Goal: Transaction & Acquisition: Download file/media

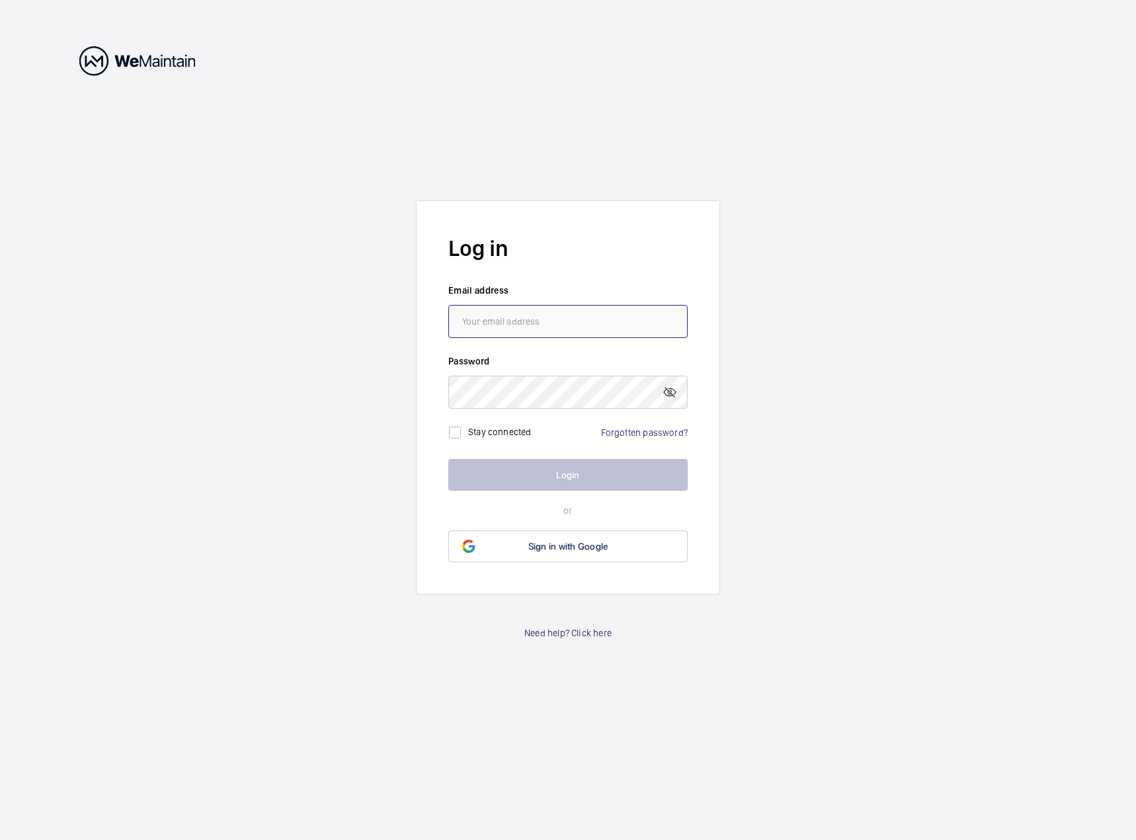
type input "[EMAIL_ADDRESS][PERSON_NAME][DOMAIN_NAME]"
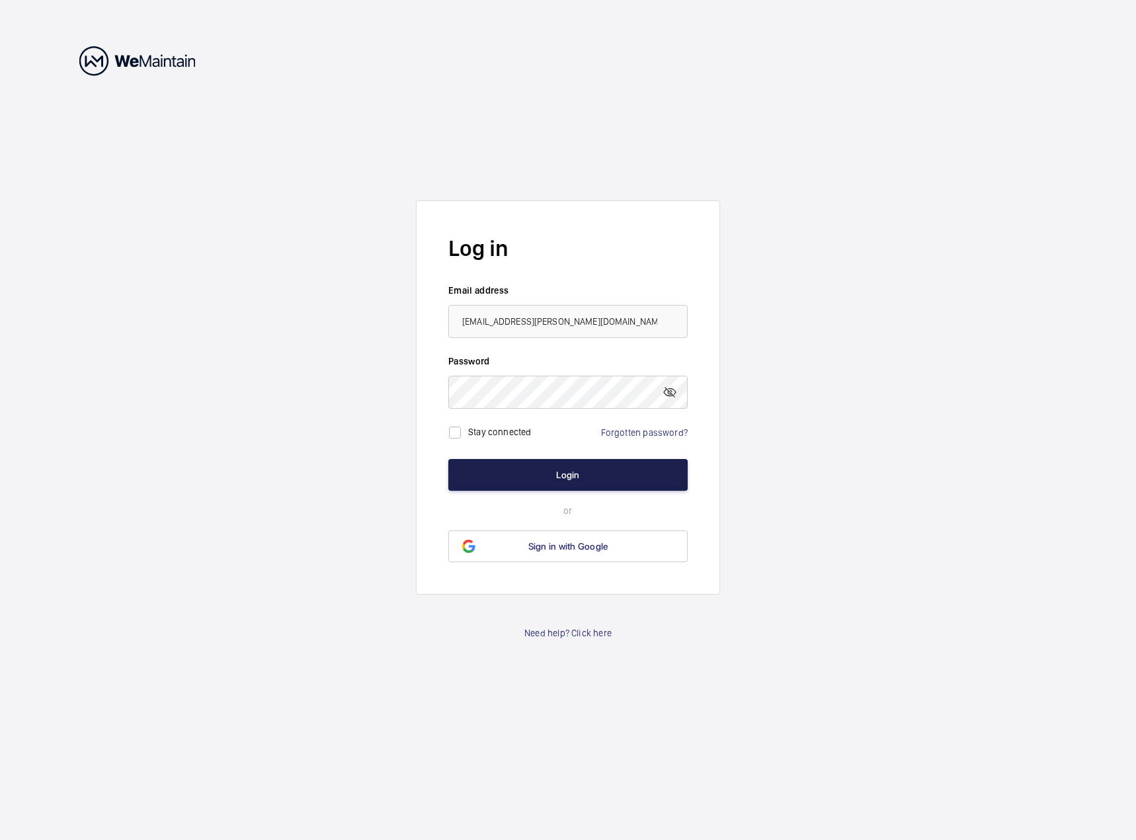
click at [522, 464] on button "Login" at bounding box center [567, 475] width 239 height 32
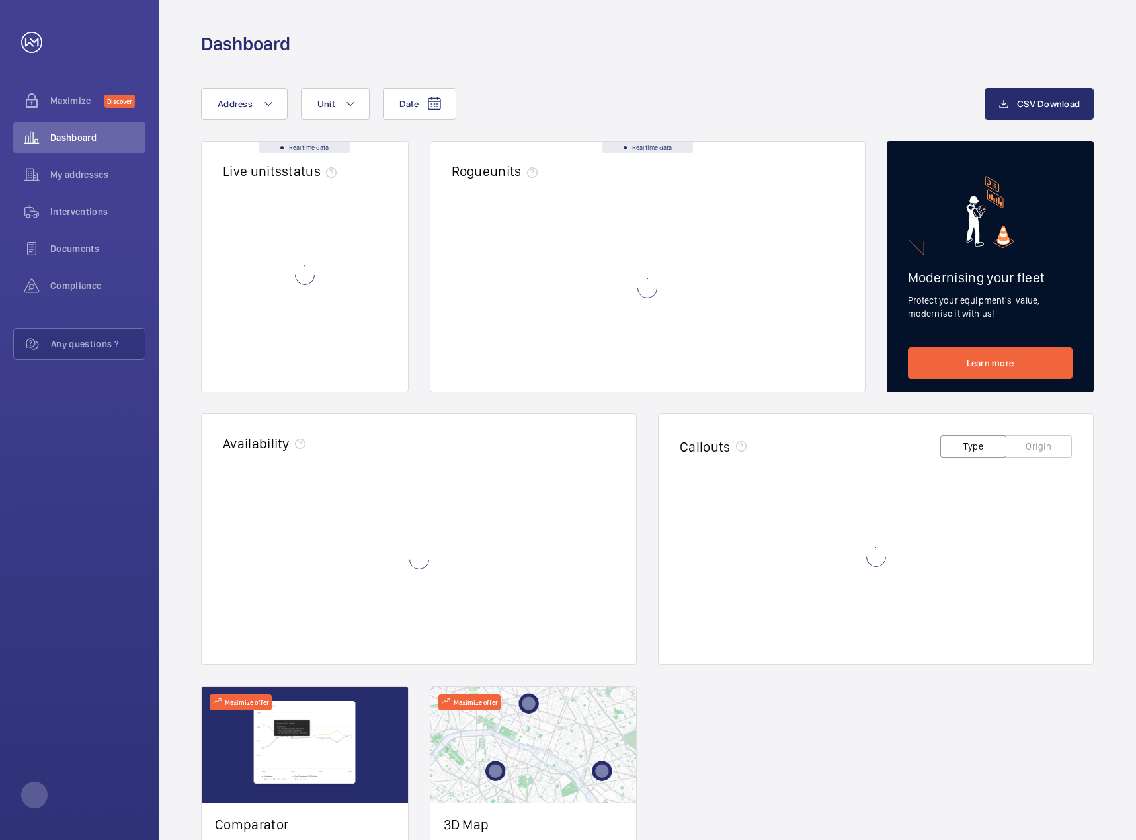
click at [522, 464] on wm-front-card-header "Availability" at bounding box center [419, 445] width 435 height 62
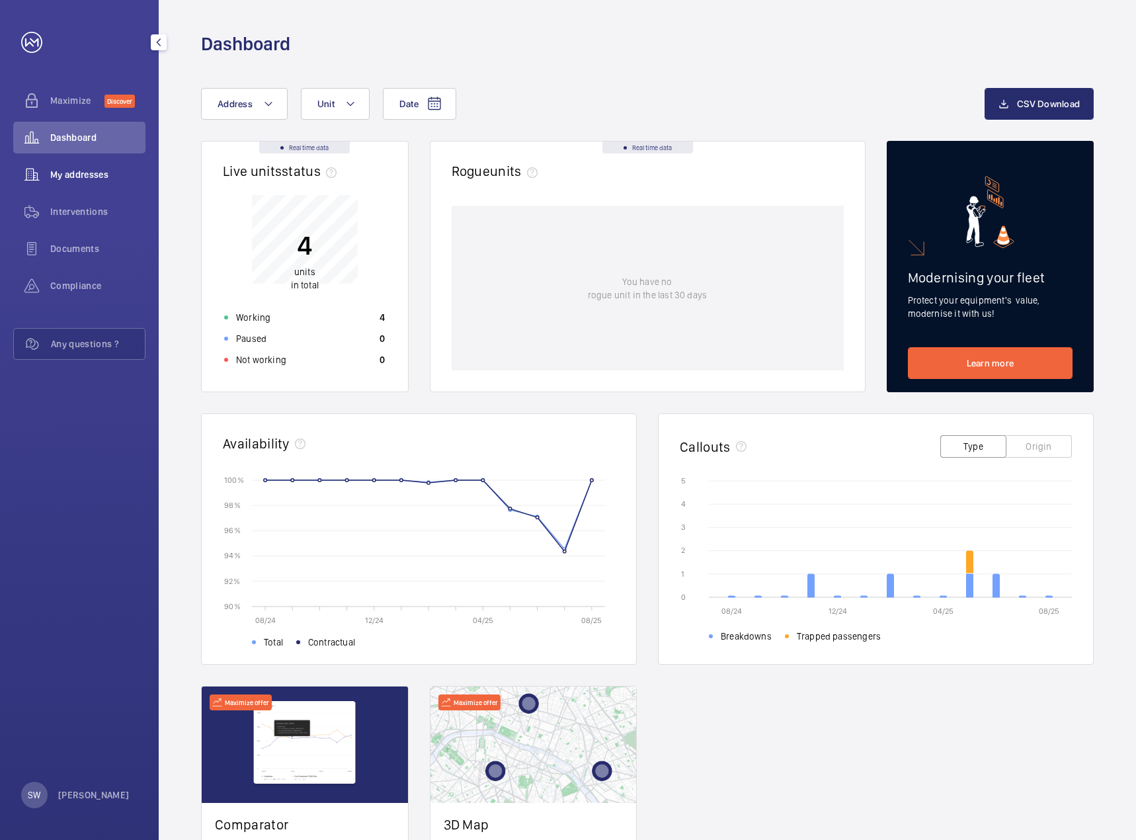
click at [105, 178] on span "My addresses" at bounding box center [97, 174] width 95 height 13
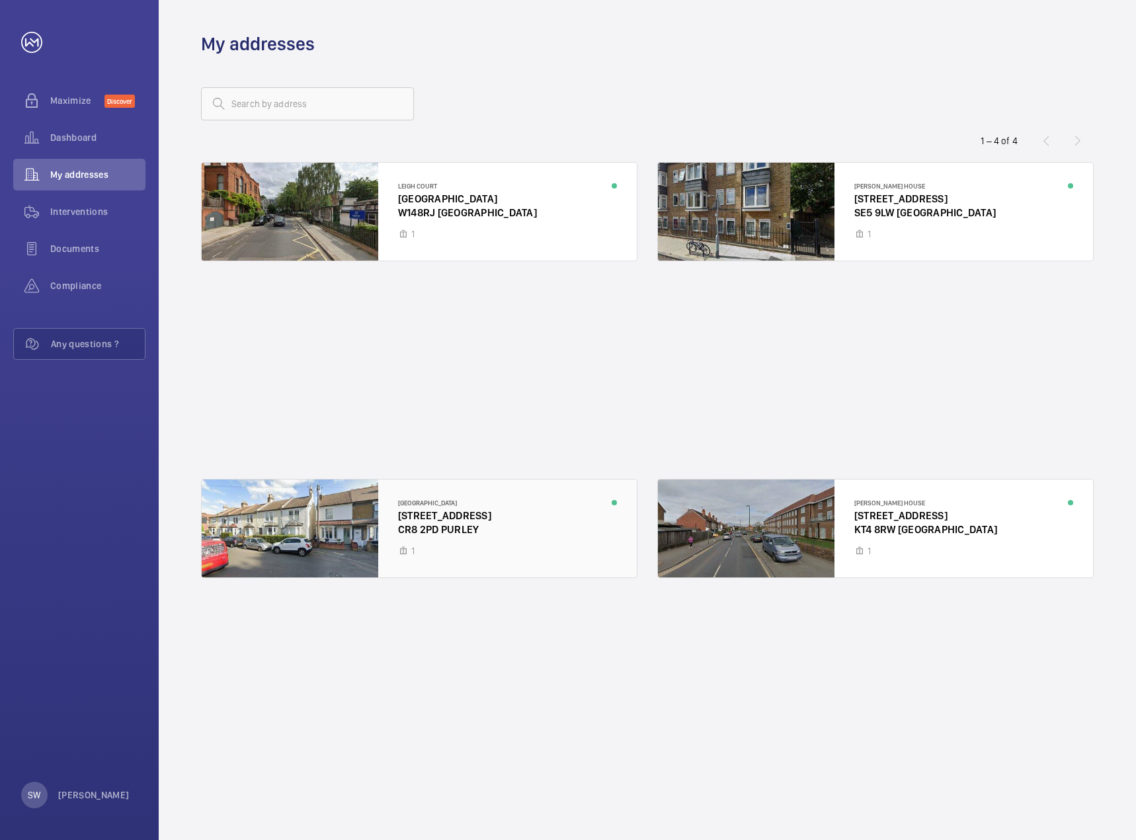
click at [437, 520] on div at bounding box center [419, 529] width 435 height 98
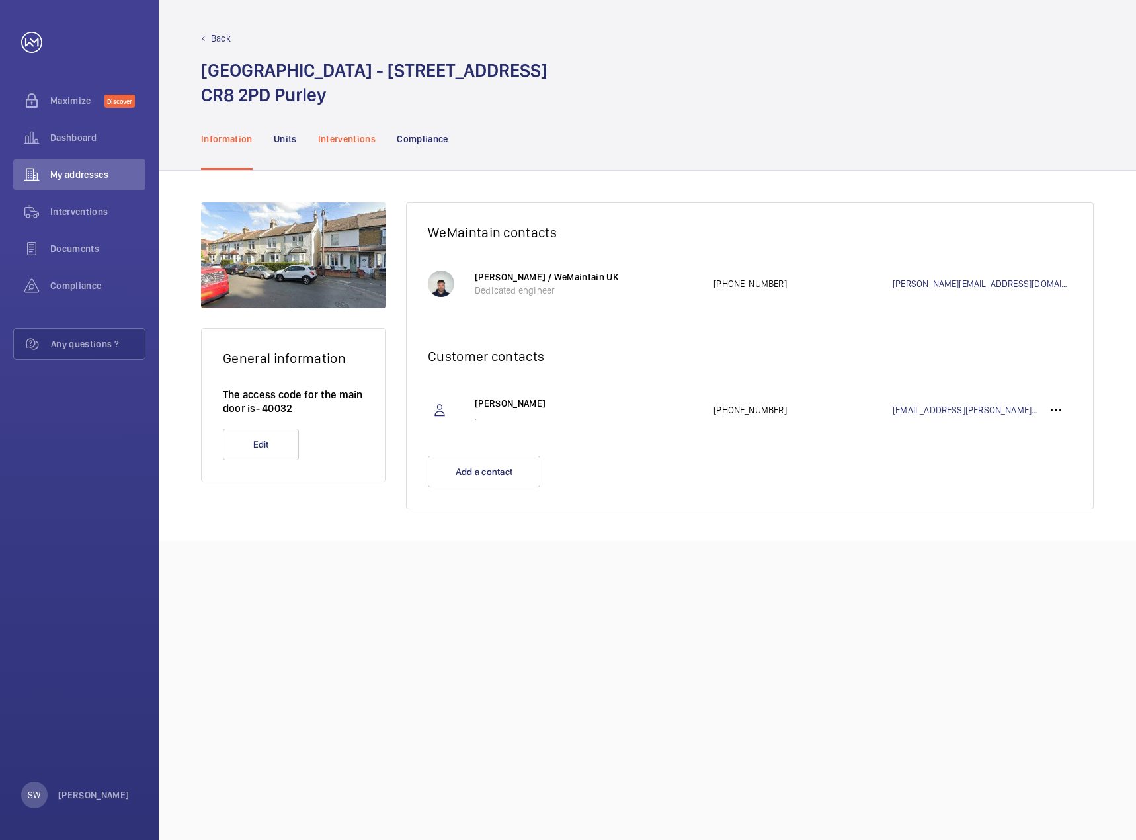
click at [338, 138] on p "Interventions" at bounding box center [347, 138] width 58 height 13
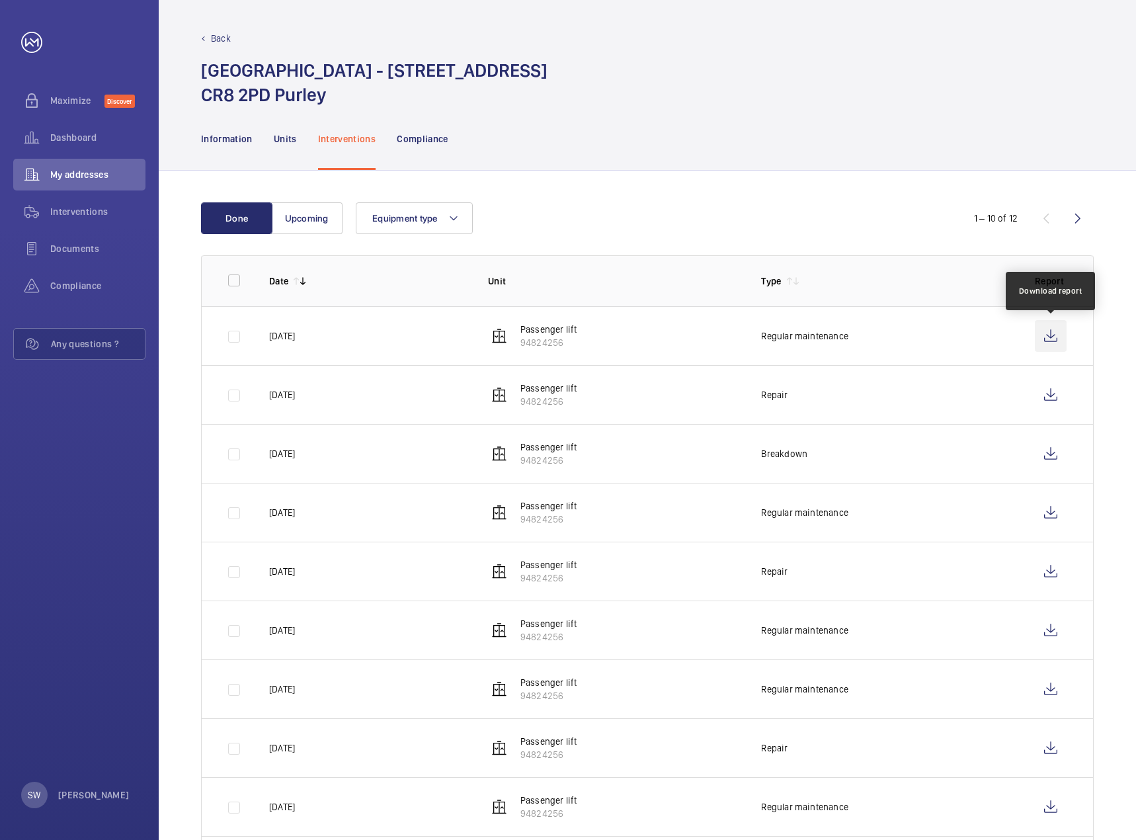
click at [1056, 340] on wm-front-icon-button at bounding box center [1051, 336] width 32 height 32
